Goal: Information Seeking & Learning: Learn about a topic

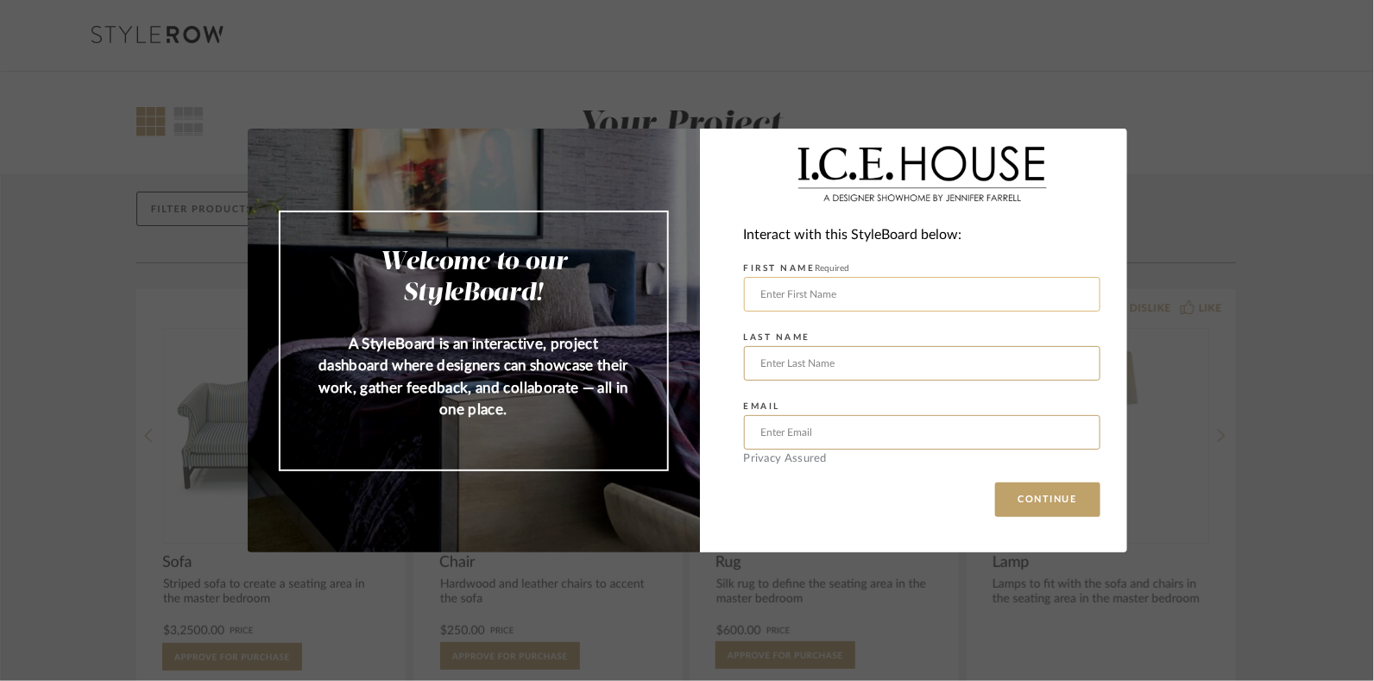
click at [931, 295] on input "text" at bounding box center [922, 294] width 356 height 35
type input "[PERSON_NAME]"
type input "Chaumont"
type input "[EMAIL_ADDRESS][DOMAIN_NAME]"
click at [995, 482] on button "CONTINUE" at bounding box center [1047, 499] width 105 height 35
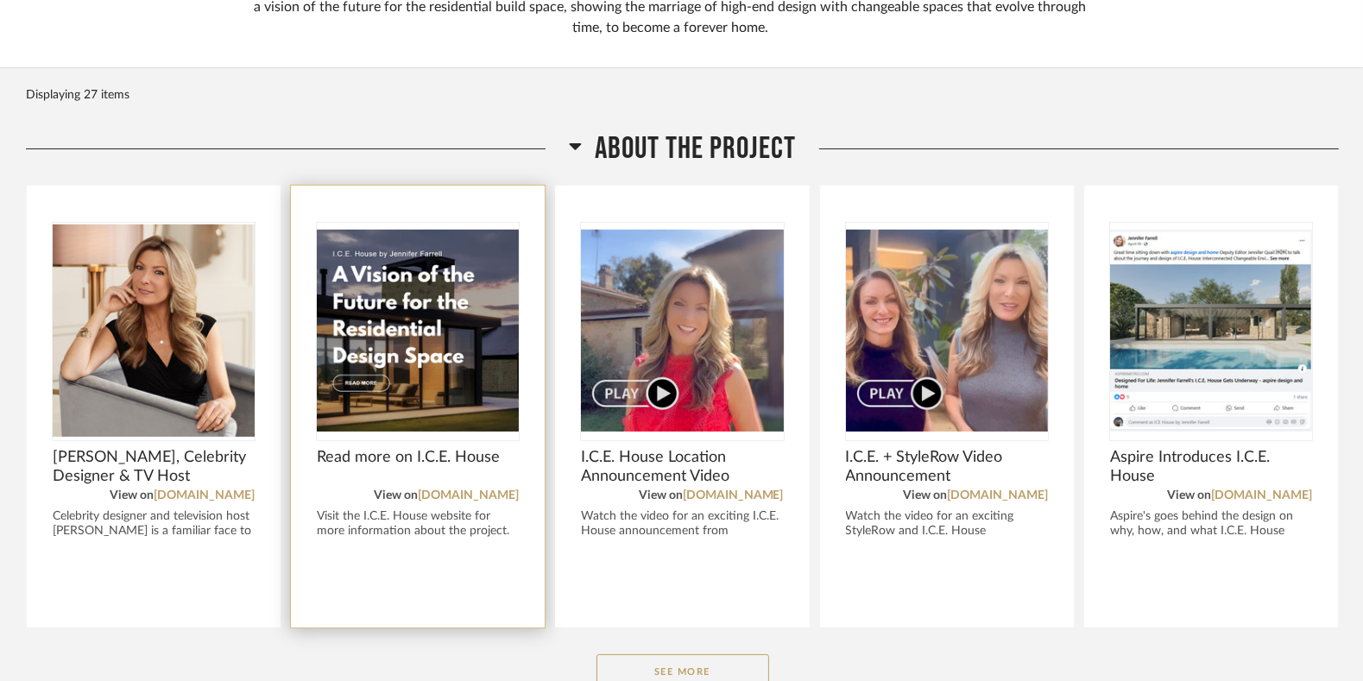
scroll to position [259, 0]
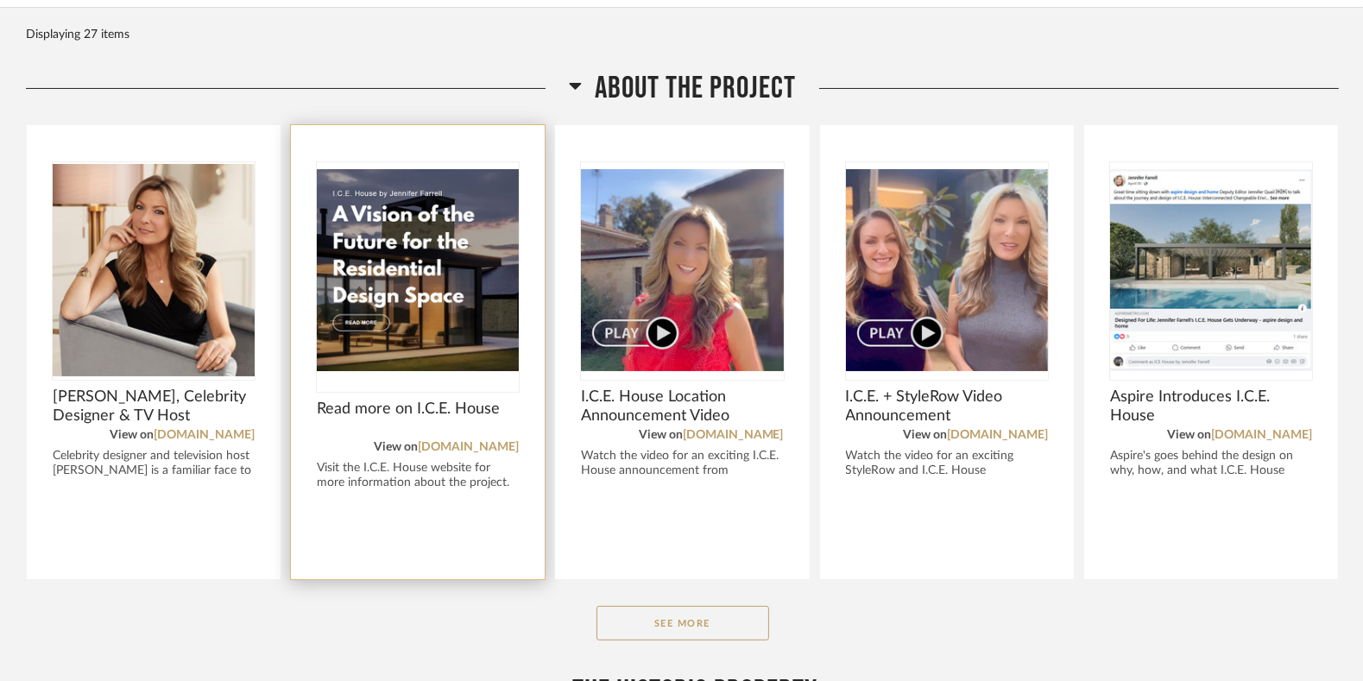
click at [429, 324] on img "0" at bounding box center [418, 270] width 202 height 216
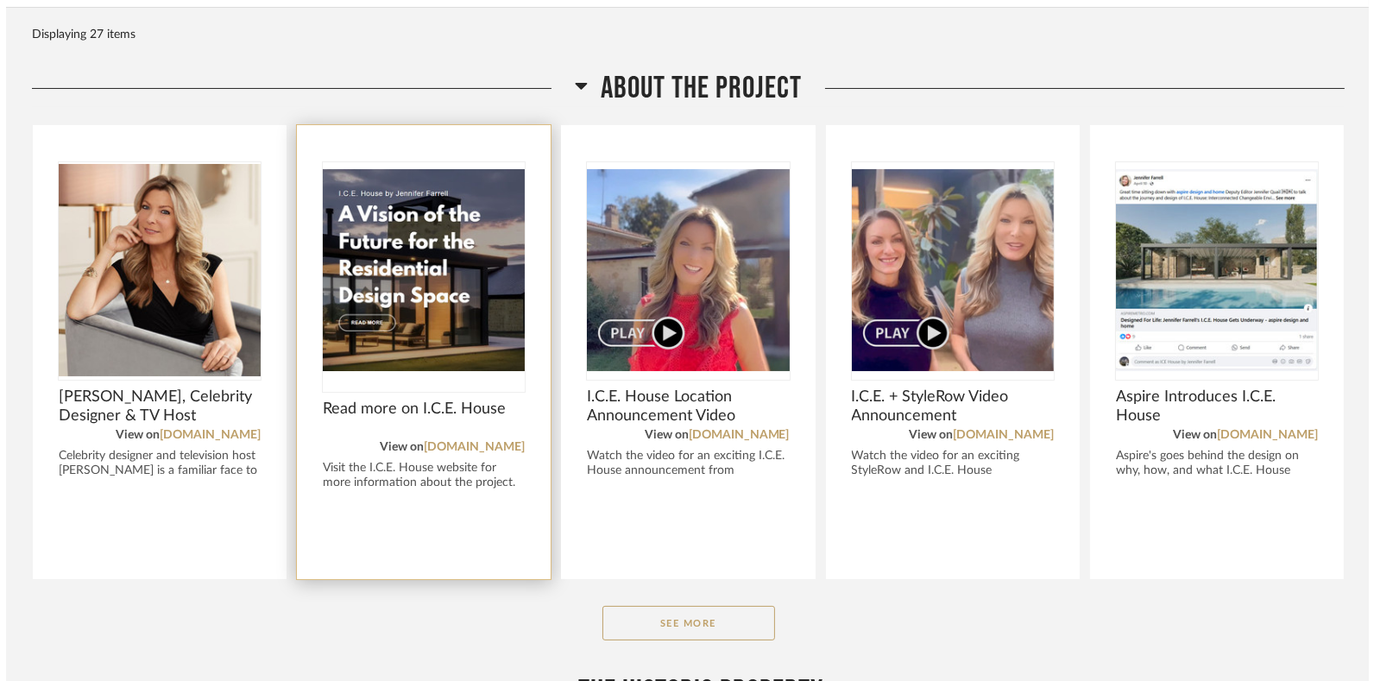
scroll to position [0, 0]
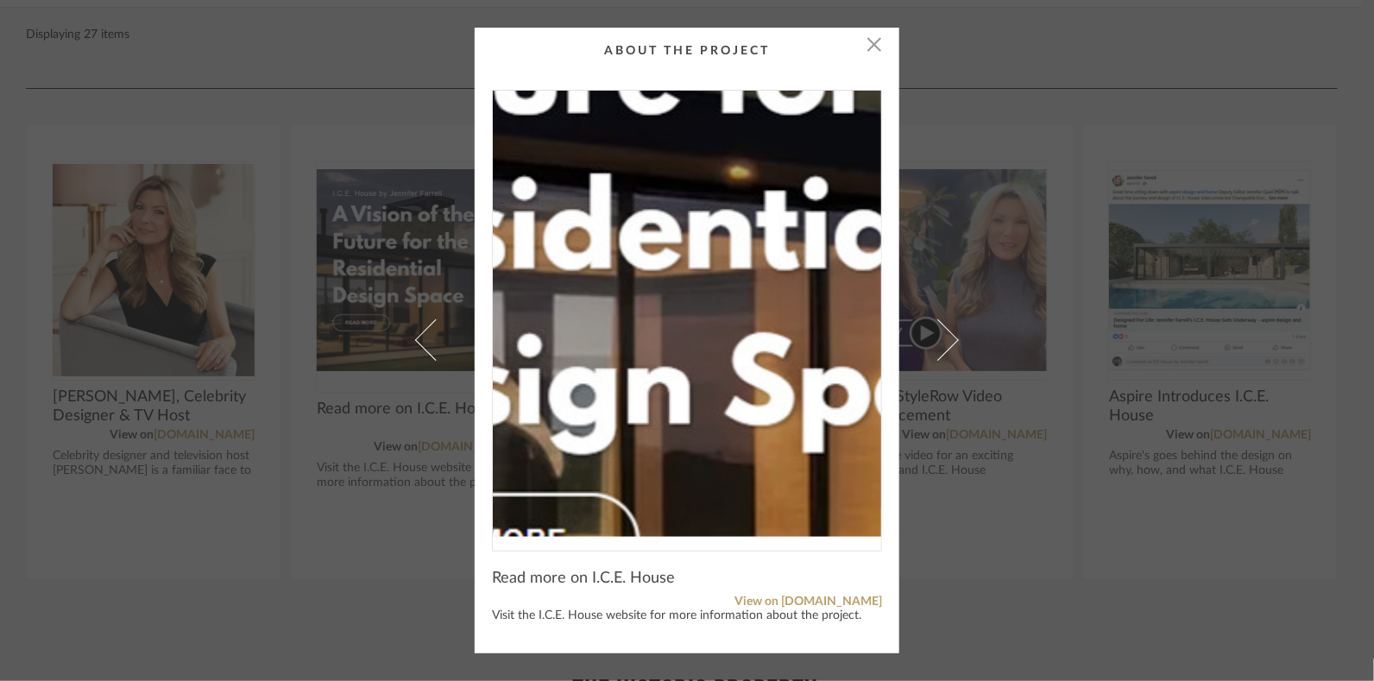
click at [643, 339] on img "0" at bounding box center [687, 314] width 388 height 446
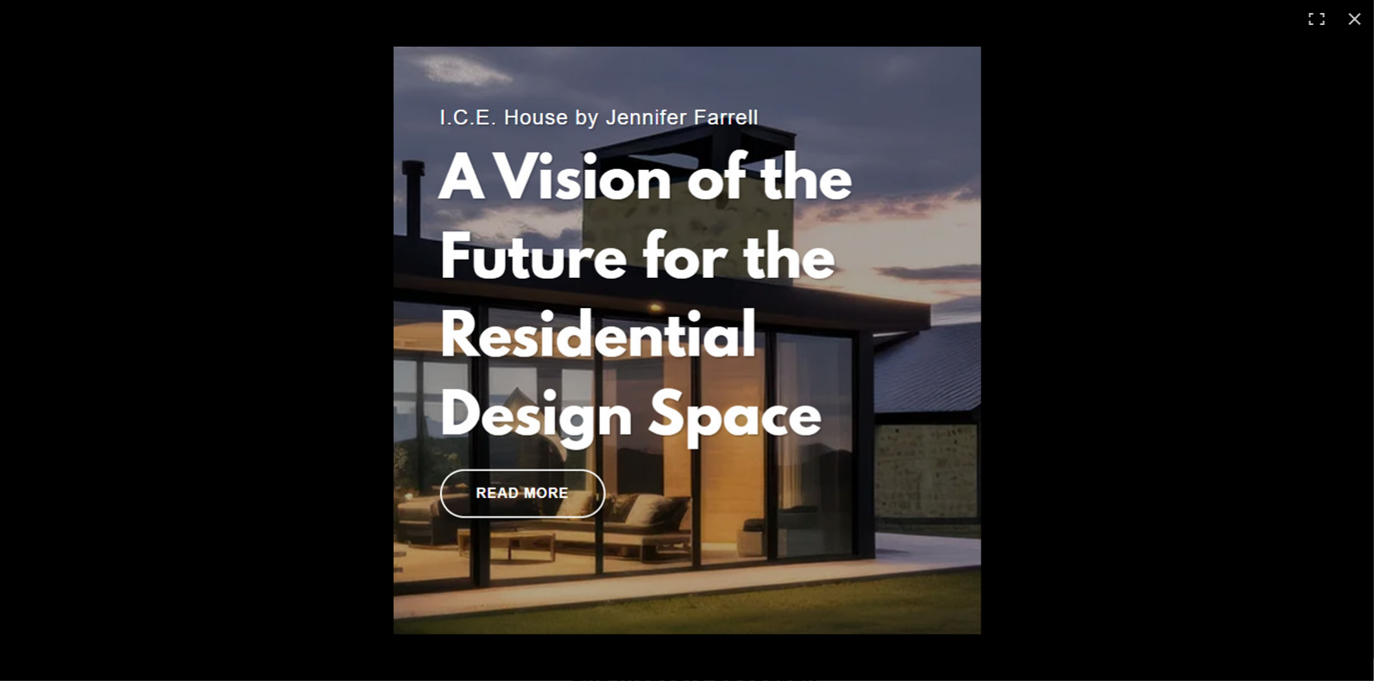
click at [551, 483] on img at bounding box center [688, 341] width 588 height 588
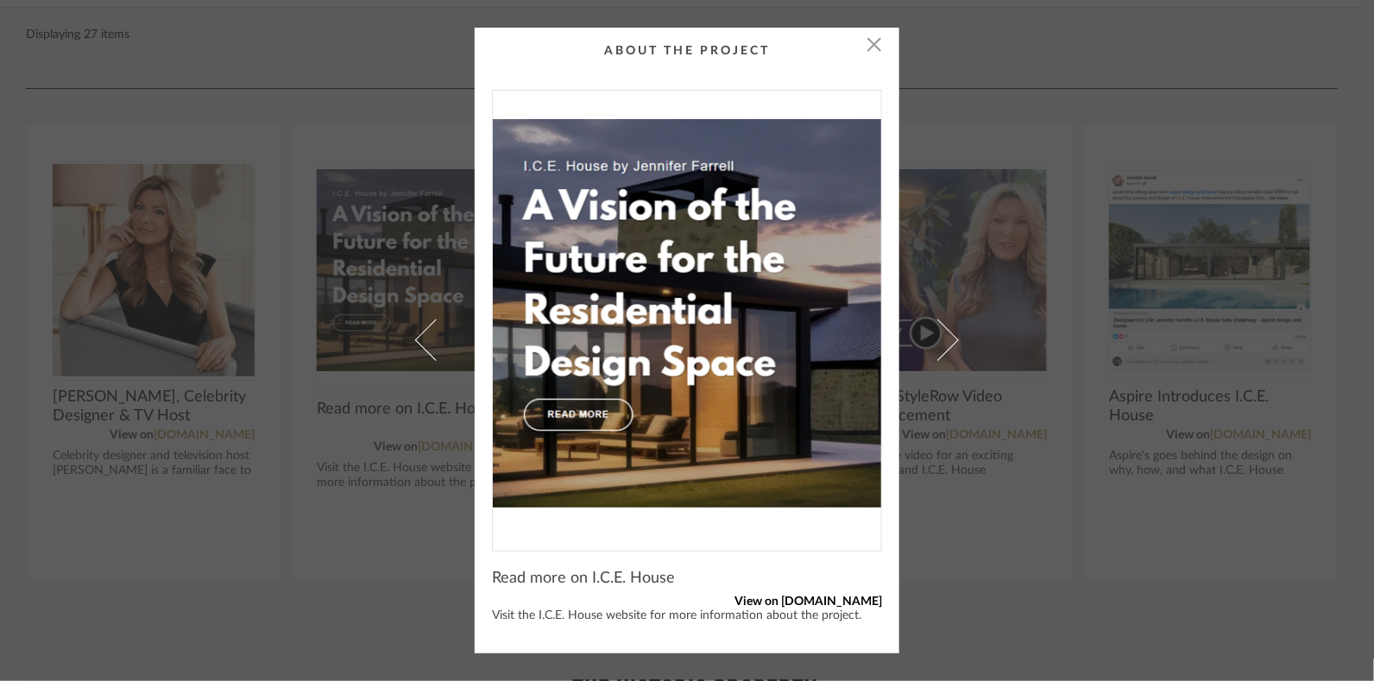
click at [772, 601] on link "View on [DOMAIN_NAME]" at bounding box center [687, 602] width 390 height 15
click at [868, 47] on span "button" at bounding box center [874, 45] width 35 height 35
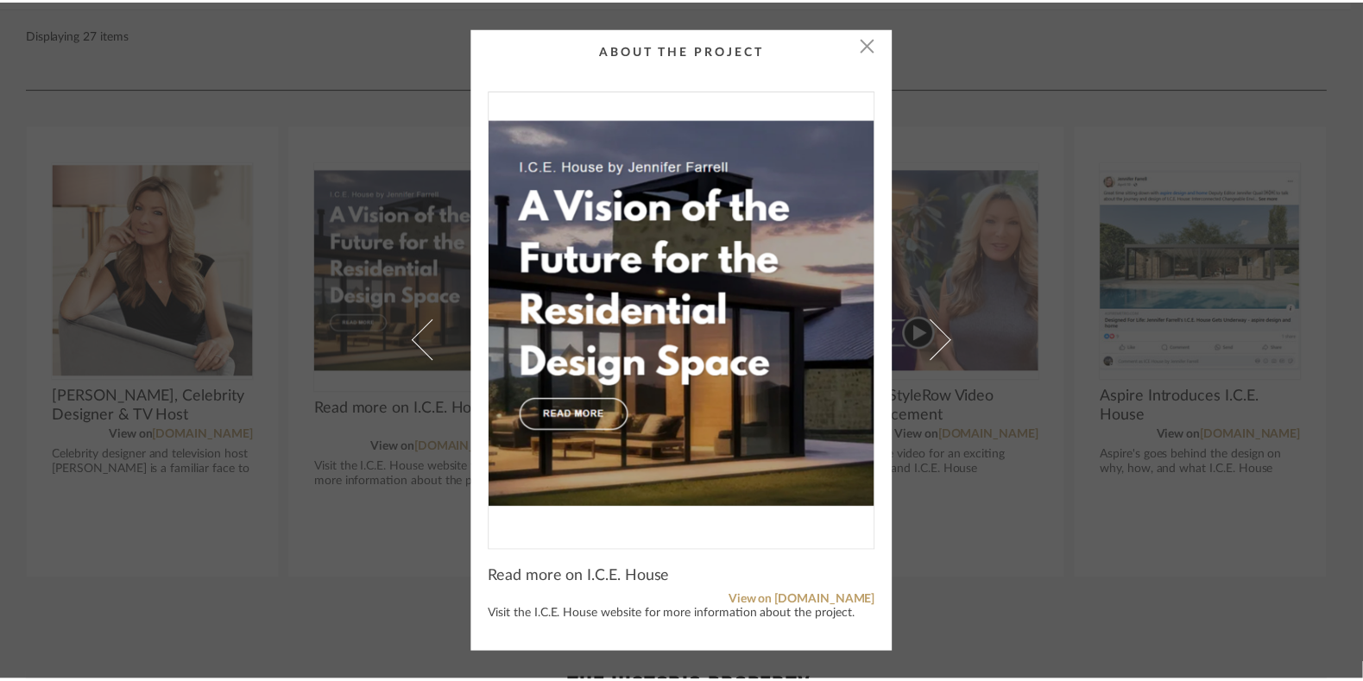
scroll to position [259, 0]
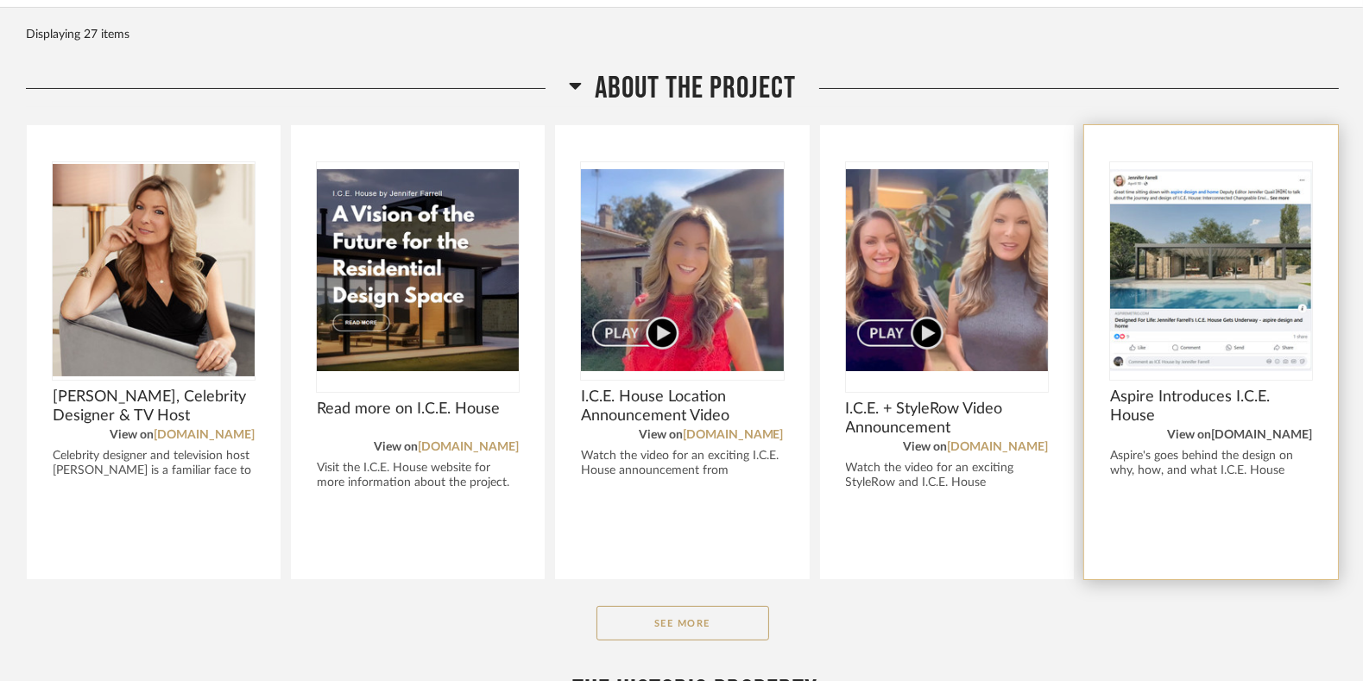
click at [1256, 437] on link "[DOMAIN_NAME]" at bounding box center [1261, 435] width 101 height 12
